Goal: Transaction & Acquisition: Purchase product/service

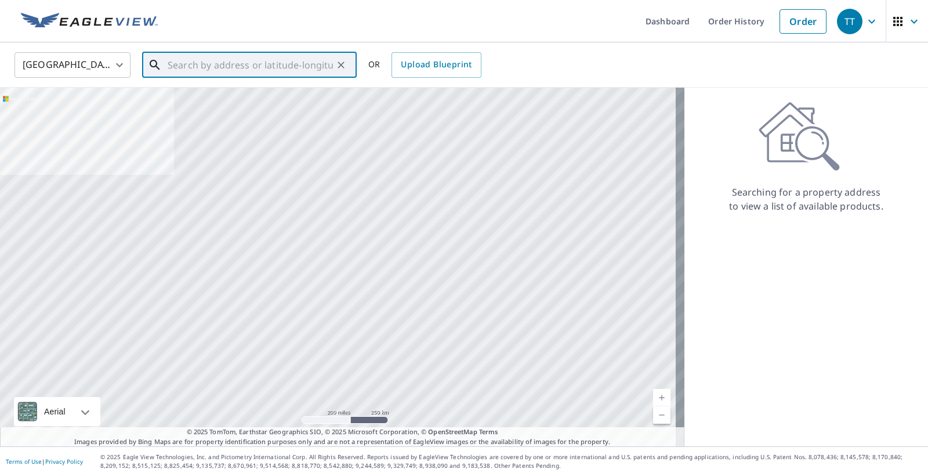
click at [303, 68] on input "text" at bounding box center [250, 65] width 165 height 32
click at [288, 64] on input "text" at bounding box center [250, 65] width 165 height 32
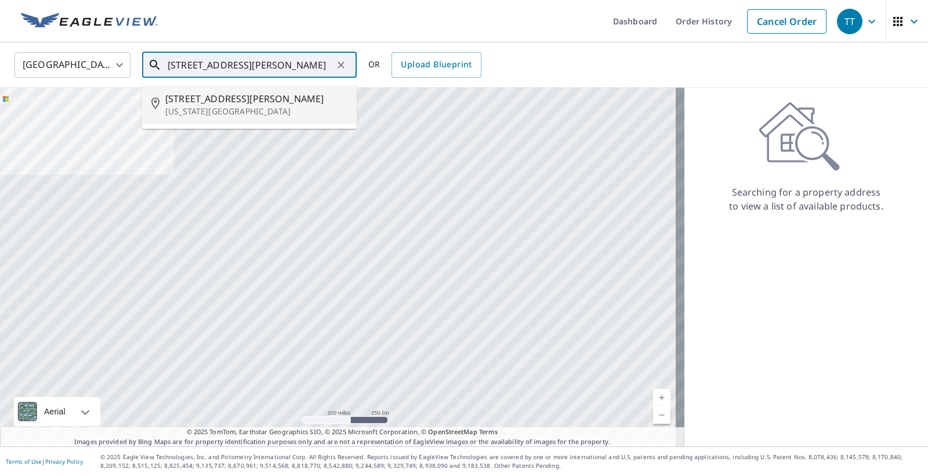
click at [237, 99] on span "[STREET_ADDRESS][PERSON_NAME]" at bounding box center [256, 99] width 182 height 14
type input "[STREET_ADDRESS][PERSON_NAME][US_STATE]"
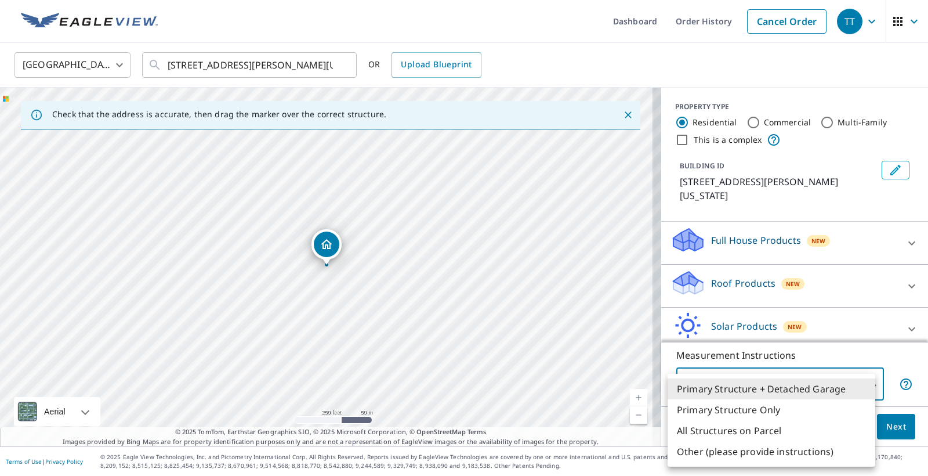
click at [861, 381] on body "TT TT Dashboard Order History Cancel Order TT [GEOGRAPHIC_DATA] [GEOGRAPHIC_DAT…" at bounding box center [464, 238] width 928 height 476
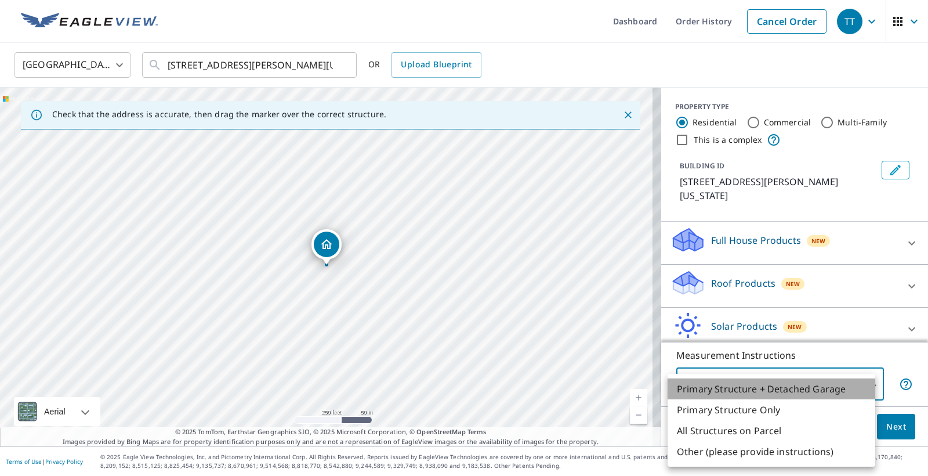
click at [862, 382] on li "Primary Structure + Detached Garage" at bounding box center [772, 388] width 208 height 21
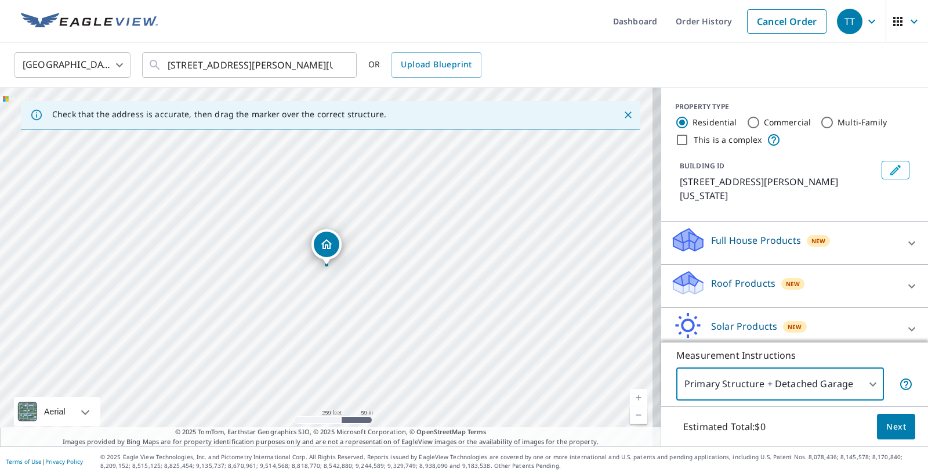
click at [899, 431] on button "Next" at bounding box center [896, 427] width 38 height 26
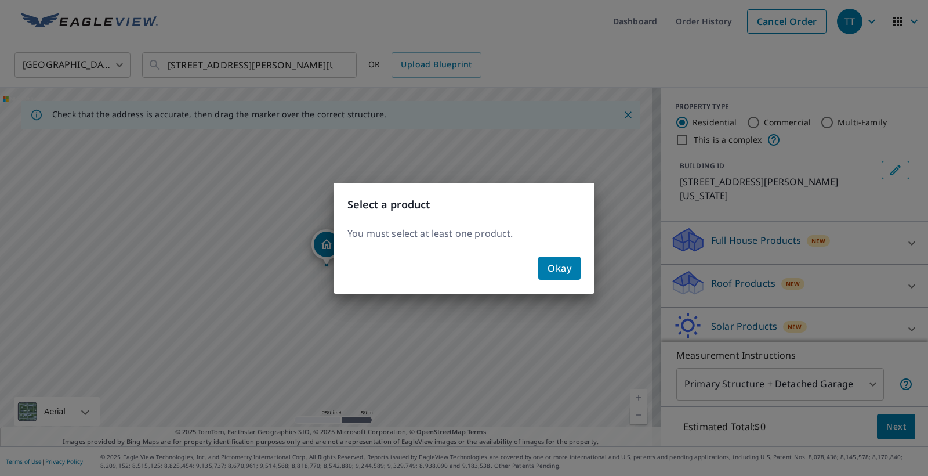
click at [571, 274] on span "Okay" at bounding box center [560, 268] width 24 height 16
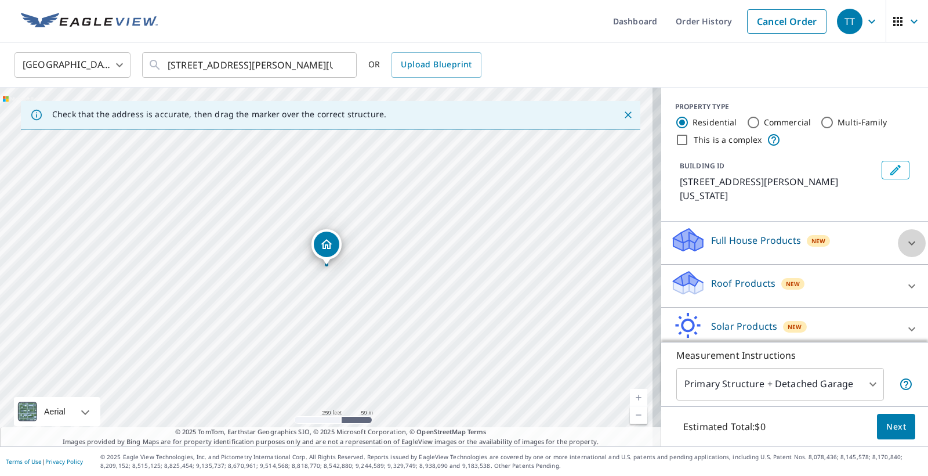
click at [898, 243] on div at bounding box center [912, 243] width 28 height 28
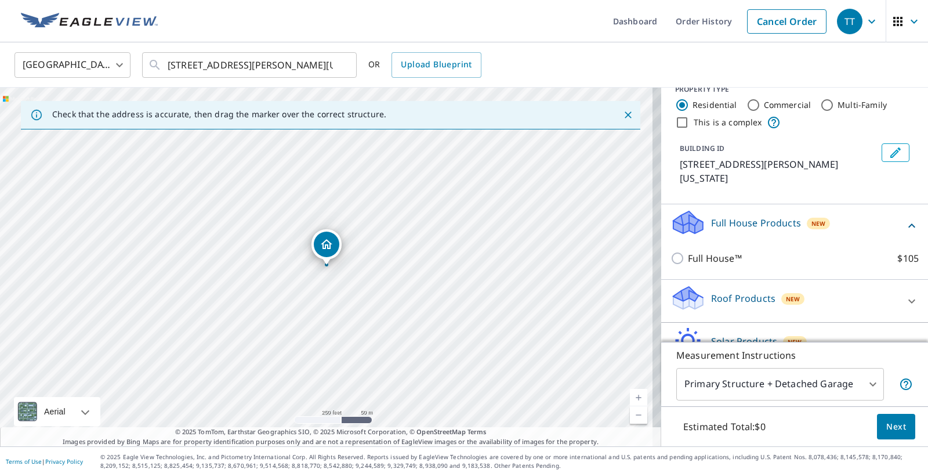
scroll to position [84, 0]
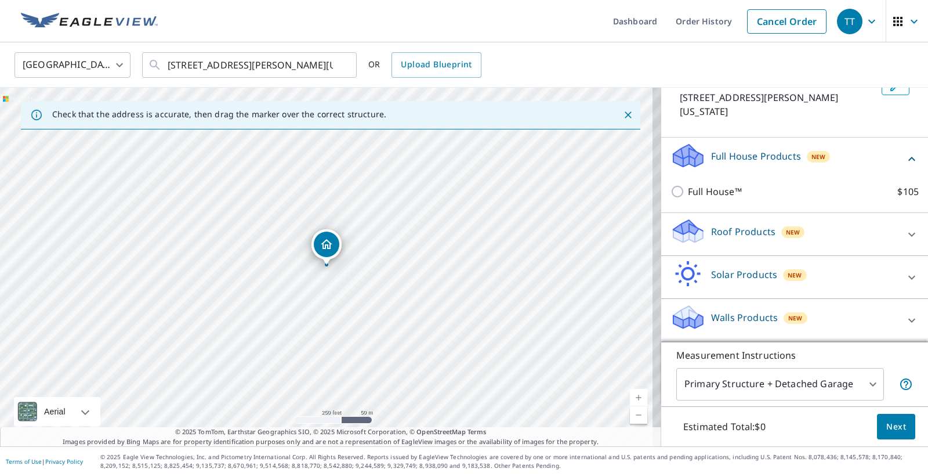
click at [898, 238] on div at bounding box center [912, 234] width 28 height 28
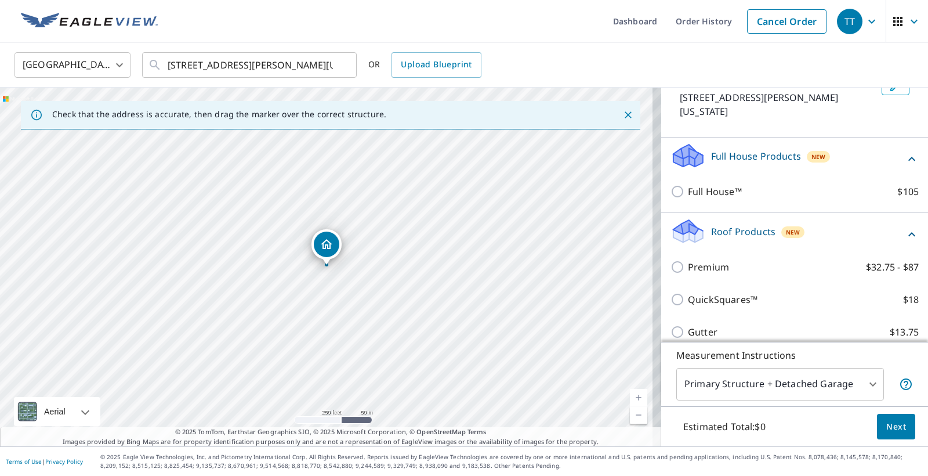
scroll to position [106, 0]
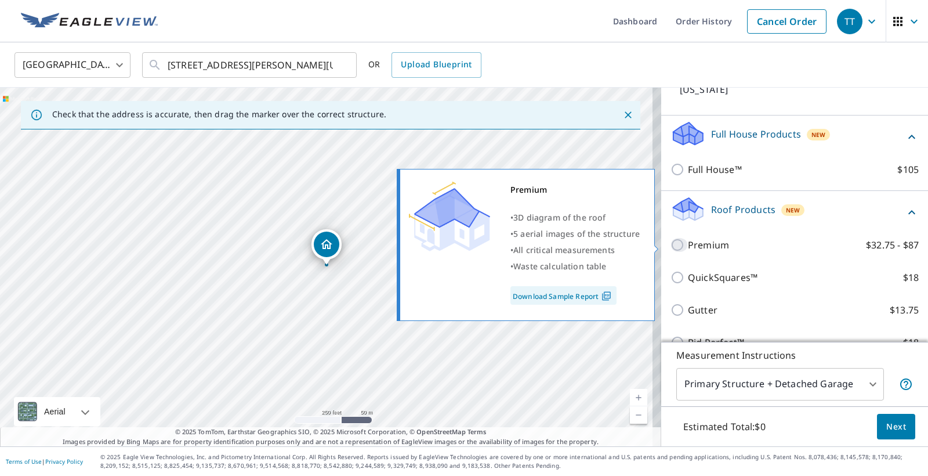
click at [671, 247] on input "Premium $32.75 - $87" at bounding box center [679, 245] width 17 height 14
checkbox input "true"
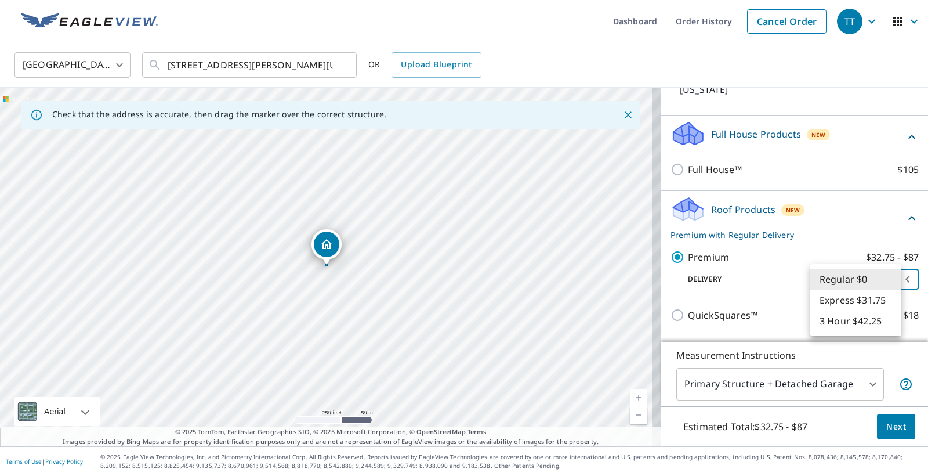
click at [887, 280] on body "TT TT Dashboard Order History Cancel Order TT [GEOGRAPHIC_DATA] [GEOGRAPHIC_DAT…" at bounding box center [464, 238] width 928 height 476
click at [887, 280] on li "Regular $0" at bounding box center [856, 279] width 91 height 21
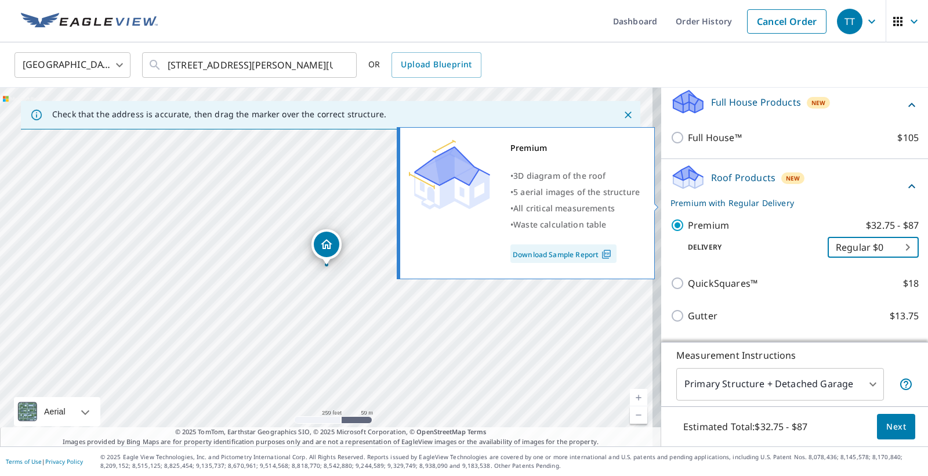
scroll to position [160, 0]
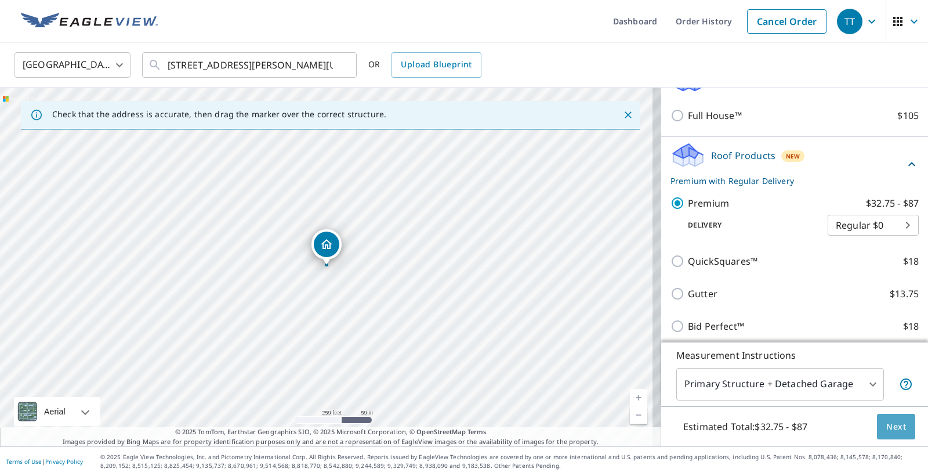
click at [887, 428] on span "Next" at bounding box center [897, 426] width 20 height 15
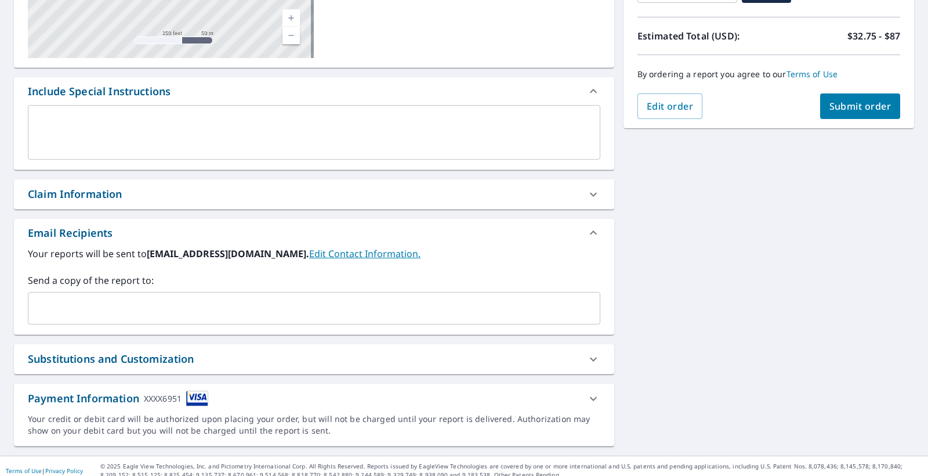
scroll to position [244, 0]
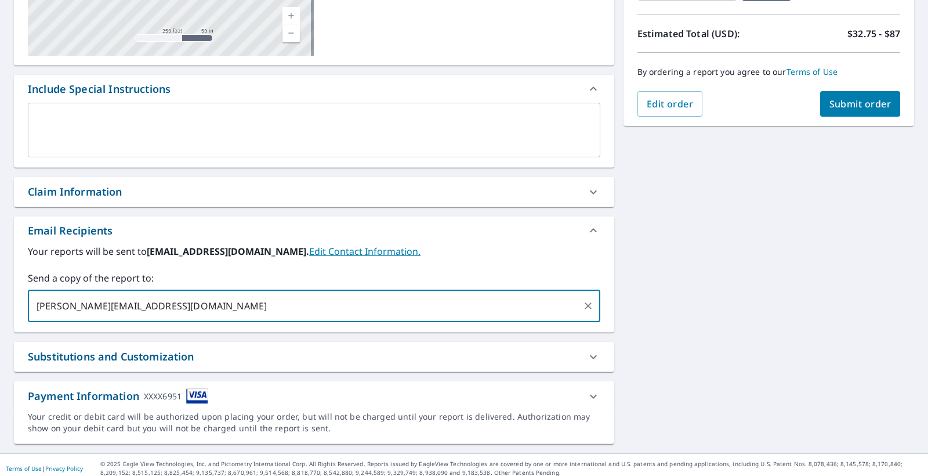
type input "[PERSON_NAME][EMAIL_ADDRESS][DOMAIN_NAME];"
type input "[PERSON_NAME][EMAIL_ADDRESS][DOMAIN_NAME]"
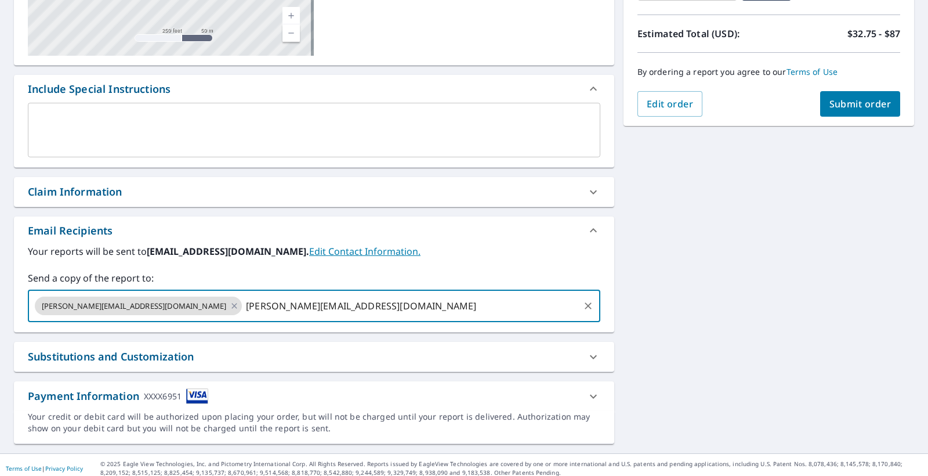
type input "[PERSON_NAME][EMAIL_ADDRESS][DOMAIN_NAME]"
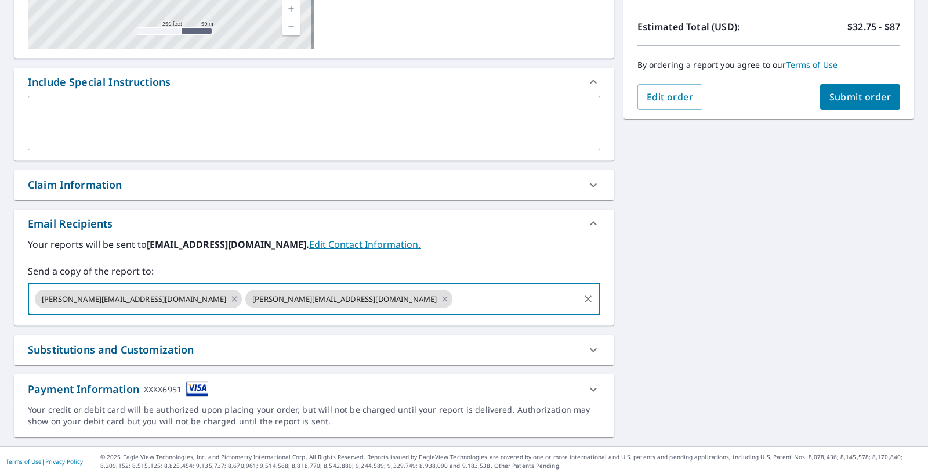
click at [751, 314] on div "[STREET_ADDRESS][PERSON_NAME][US_STATE] Aerial Road A standard road map Aerial …" at bounding box center [464, 151] width 928 height 590
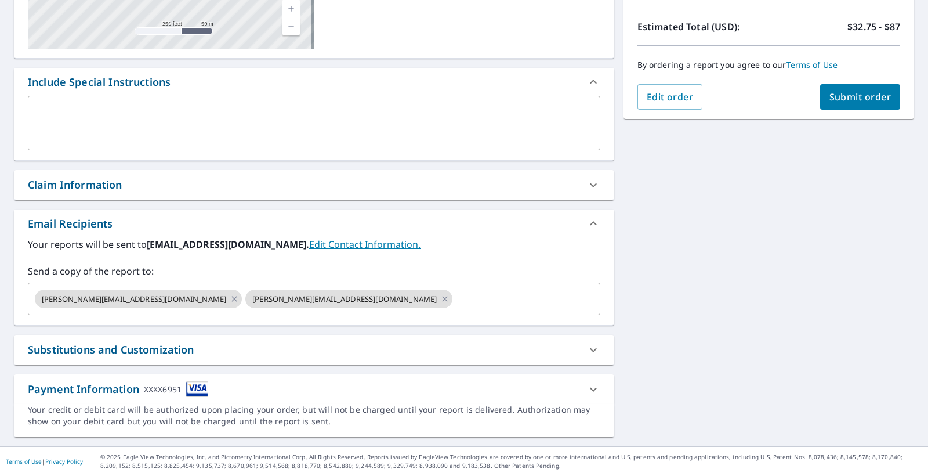
scroll to position [138, 0]
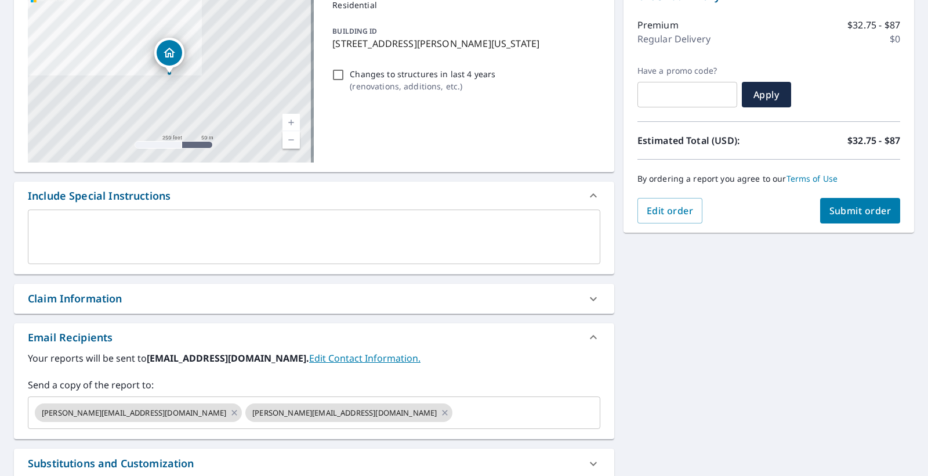
click at [853, 213] on span "Submit order" at bounding box center [861, 210] width 62 height 13
